Goal: Task Accomplishment & Management: Manage account settings

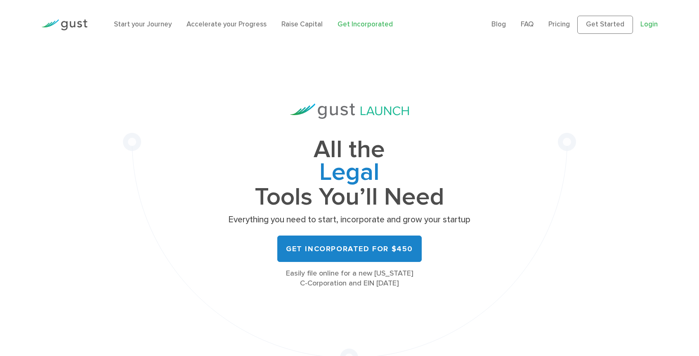
click at [653, 25] on link "Login" at bounding box center [649, 24] width 17 height 8
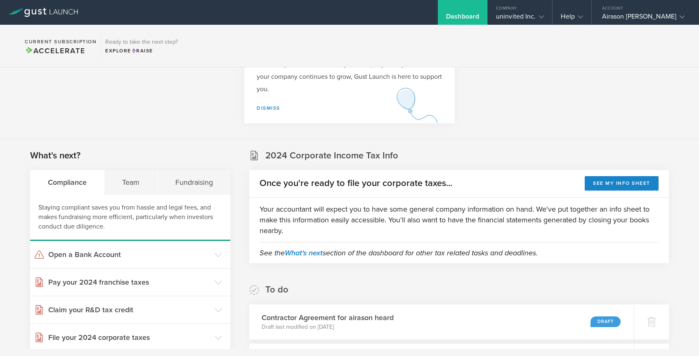
scroll to position [57, 0]
click at [129, 183] on div "Team" at bounding box center [130, 181] width 53 height 25
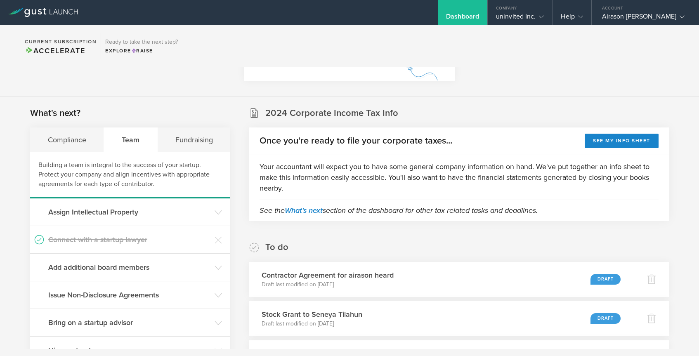
scroll to position [161, 0]
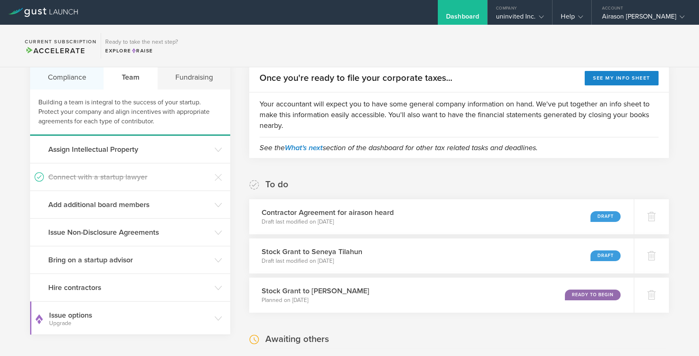
click at [90, 80] on div "Compliance" at bounding box center [67, 77] width 74 height 25
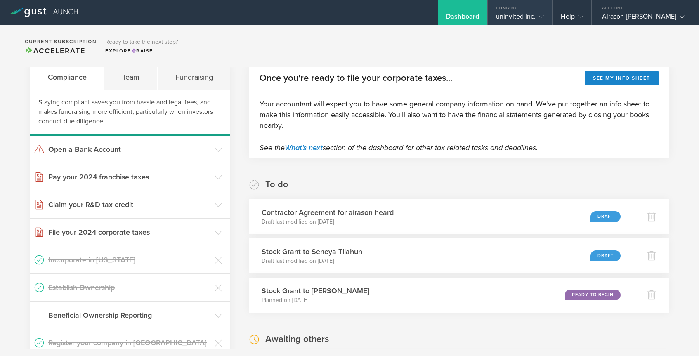
click at [544, 20] on gust-icon at bounding box center [540, 16] width 8 height 8
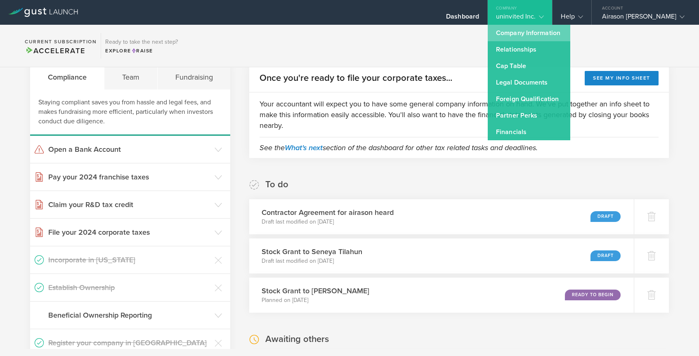
click at [543, 34] on link "Company Information" at bounding box center [529, 33] width 83 height 17
